Goal: Transaction & Acquisition: Purchase product/service

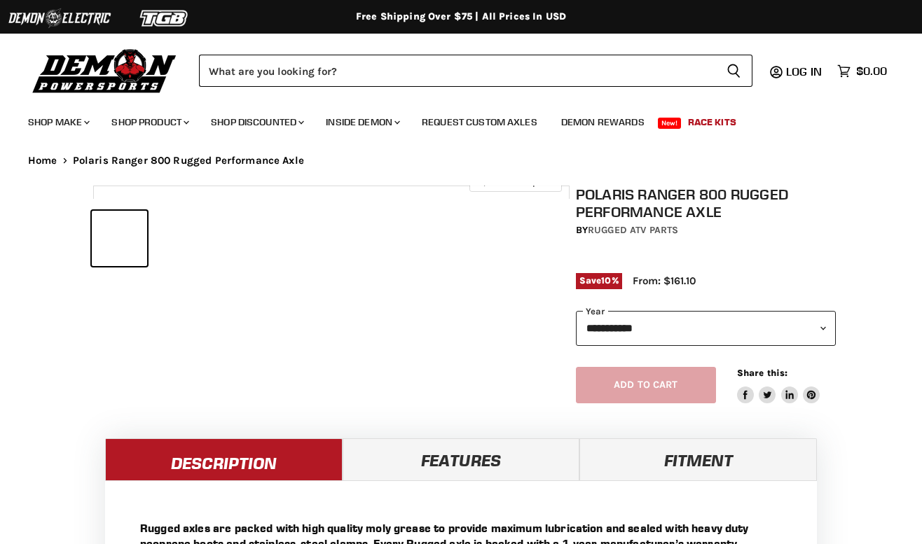
select select "******"
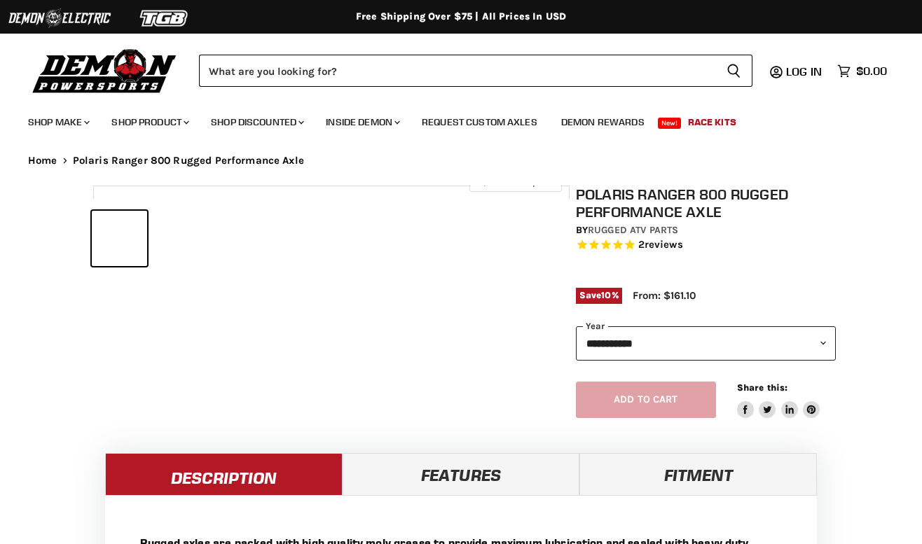
select select "******"
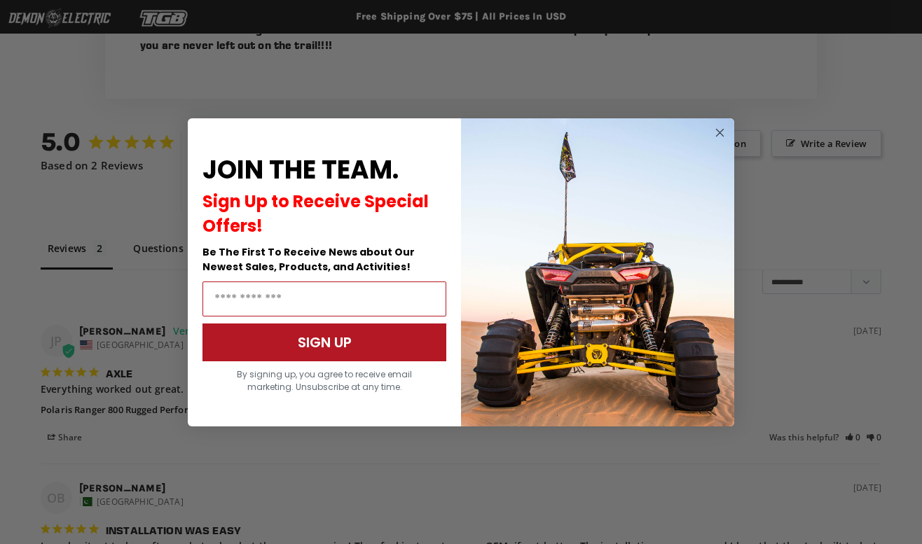
scroll to position [1032, 0]
